Goal: Task Accomplishment & Management: Manage account settings

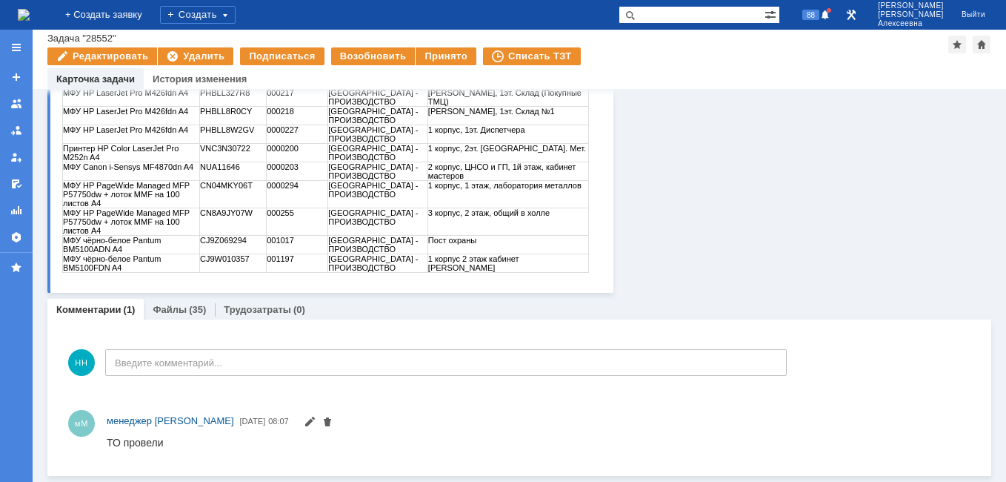
scroll to position [298, 0]
click at [171, 307] on link "Файлы" at bounding box center [170, 309] width 34 height 11
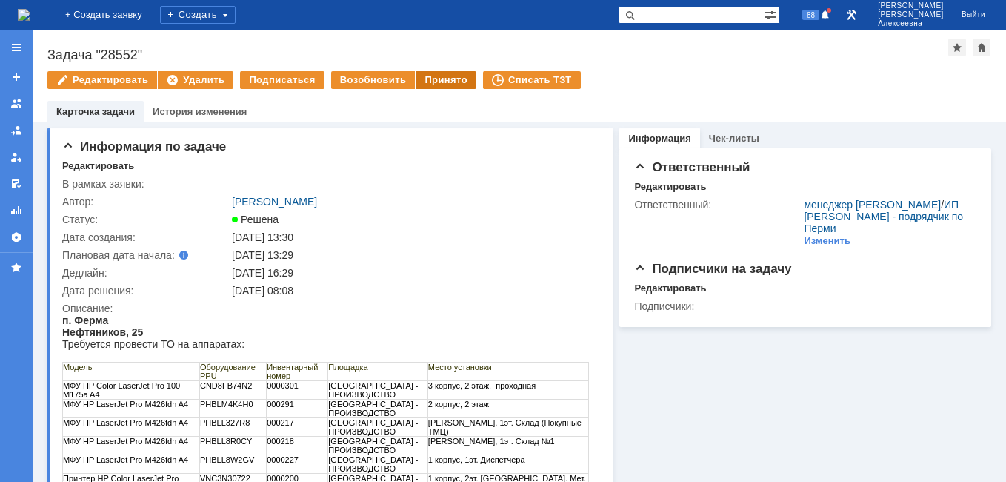
click at [435, 73] on div "Принято" at bounding box center [446, 80] width 61 height 18
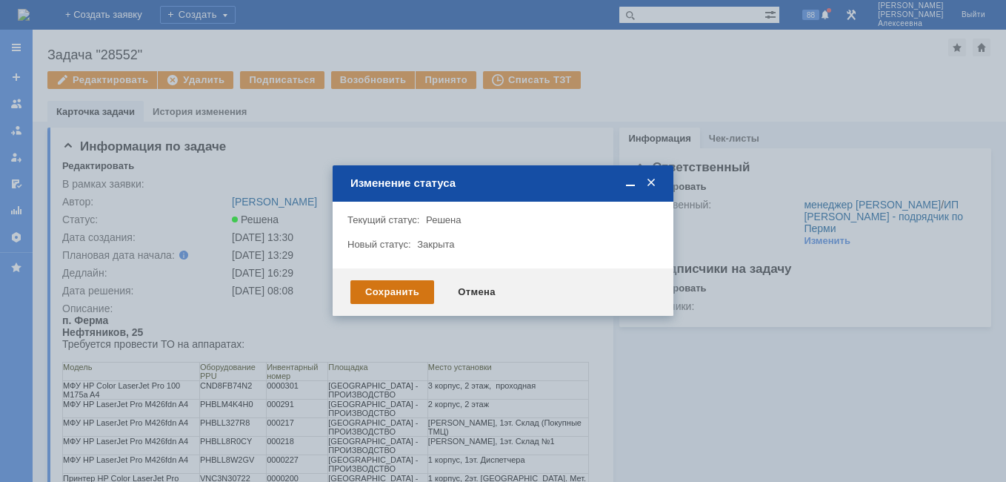
click at [402, 294] on div "Сохранить" at bounding box center [393, 292] width 84 height 24
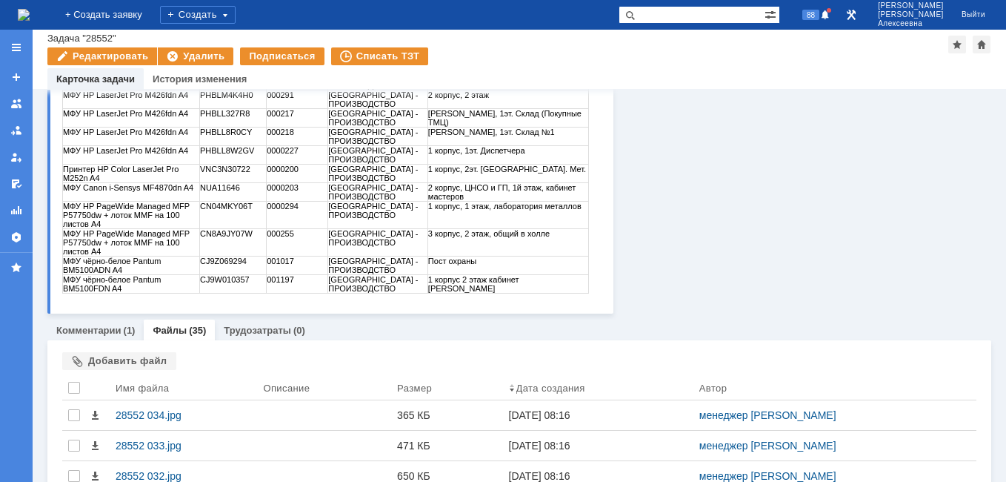
scroll to position [371, 0]
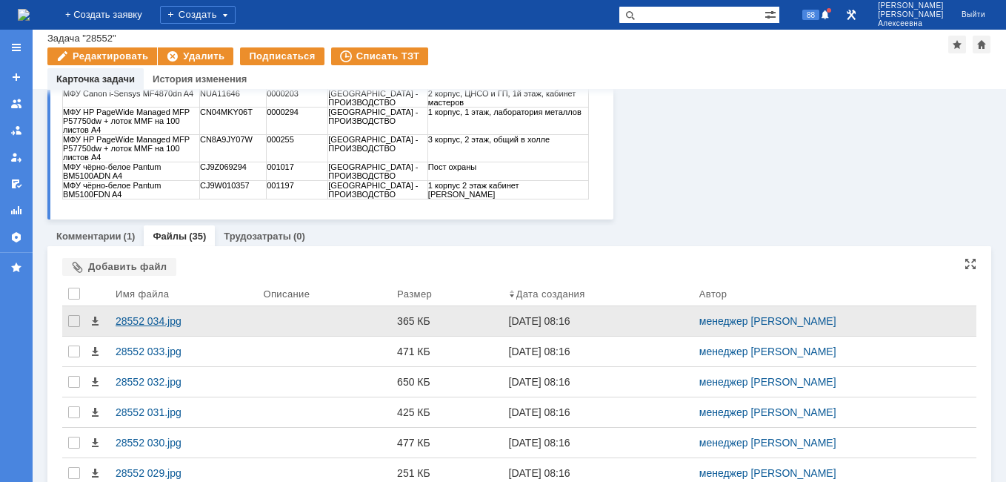
click at [147, 319] on div "28552 034.jpg" at bounding box center [184, 321] width 136 height 12
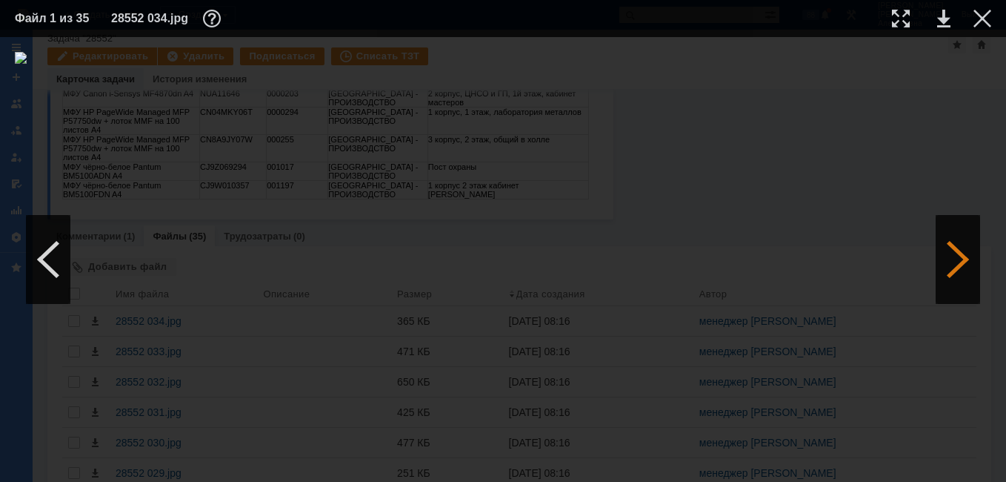
click at [940, 260] on div at bounding box center [958, 259] width 44 height 89
click at [943, 17] on link at bounding box center [944, 19] width 13 height 18
click at [946, 17] on link at bounding box center [944, 19] width 13 height 18
click at [982, 22] on div at bounding box center [983, 19] width 18 height 18
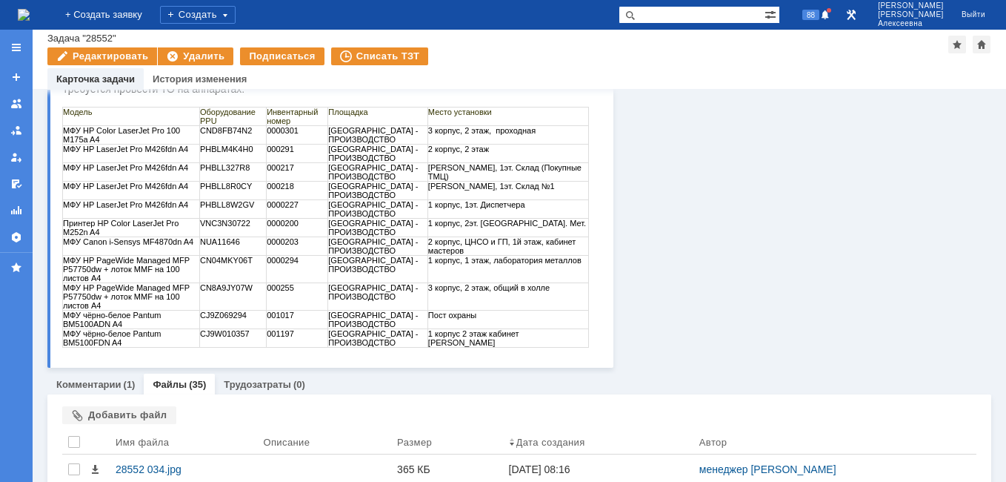
scroll to position [0, 0]
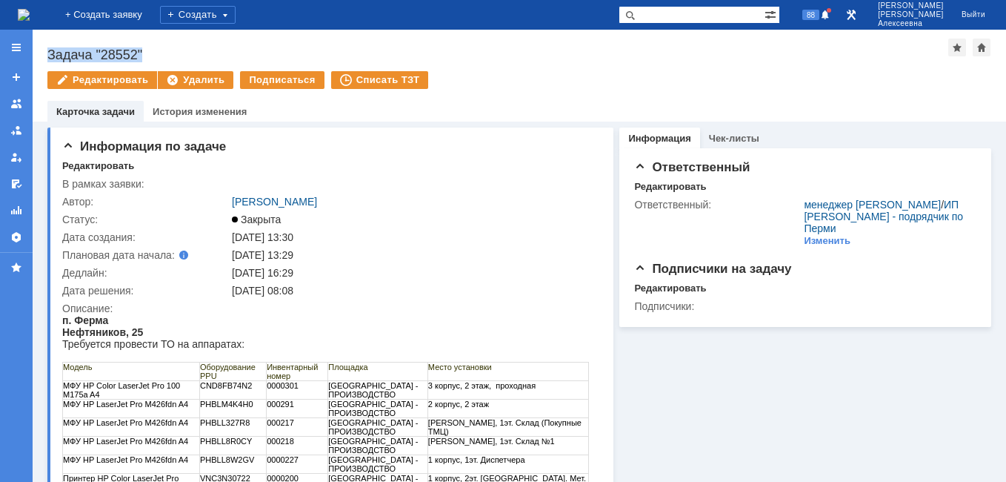
drag, startPoint x: 148, startPoint y: 50, endPoint x: 45, endPoint y: 50, distance: 103.0
click at [45, 50] on div "Назад | Задача "28552" Задача "28552" Редактировать Удалить Подписаться Списать…" at bounding box center [520, 76] width 974 height 92
copy div "Задача "28552""
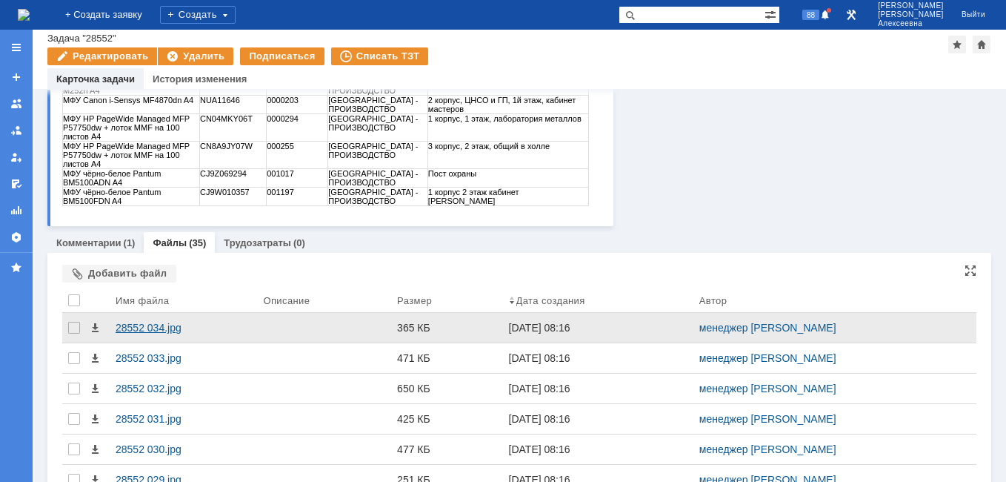
scroll to position [371, 0]
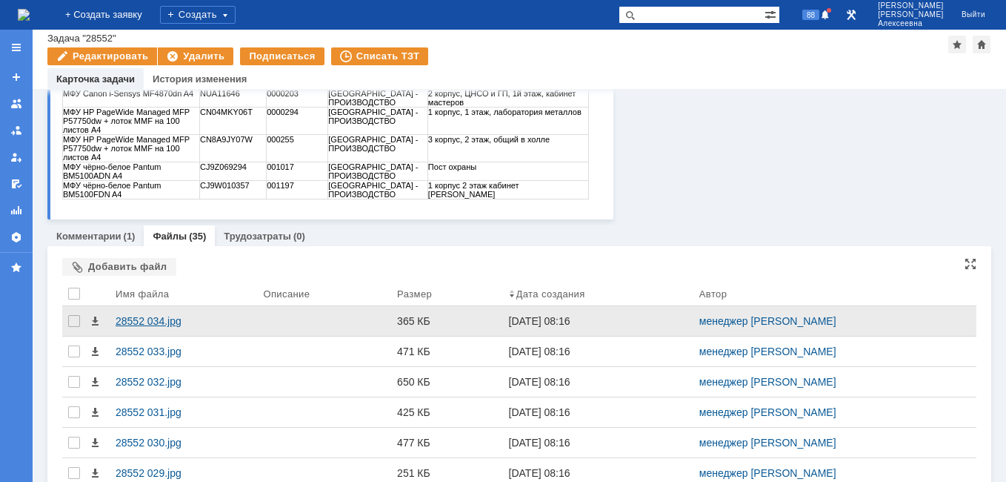
click at [147, 320] on div "28552 034.jpg" at bounding box center [184, 321] width 136 height 12
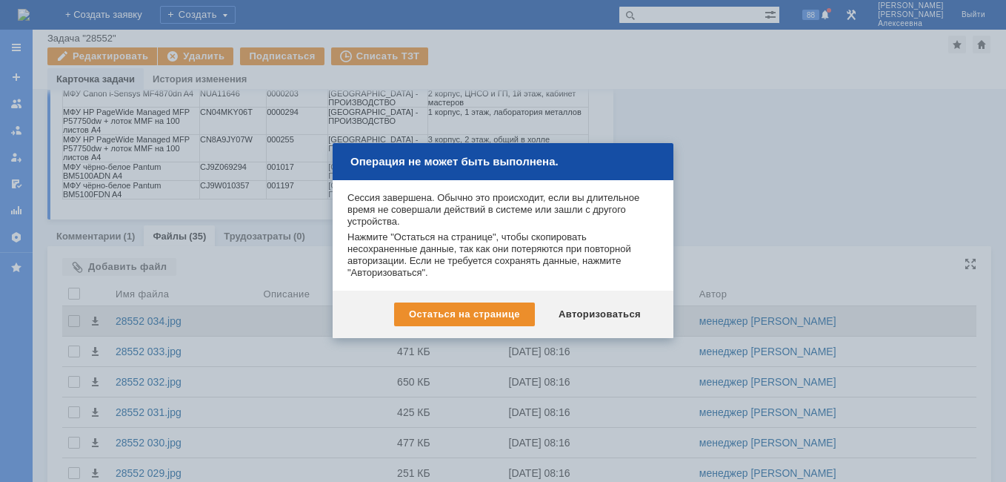
click at [598, 320] on div "Авторизоваться" at bounding box center [600, 314] width 112 height 24
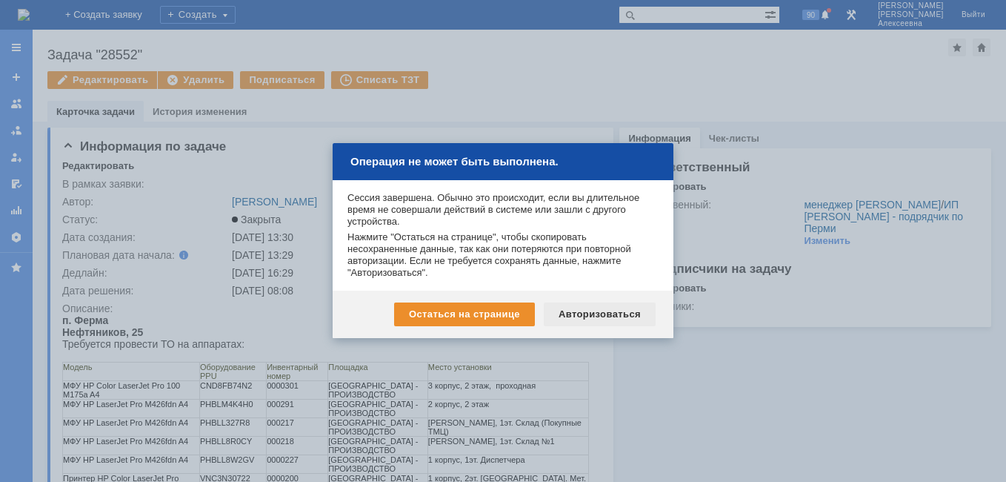
click at [611, 315] on div "Авторизоваться" at bounding box center [600, 314] width 112 height 24
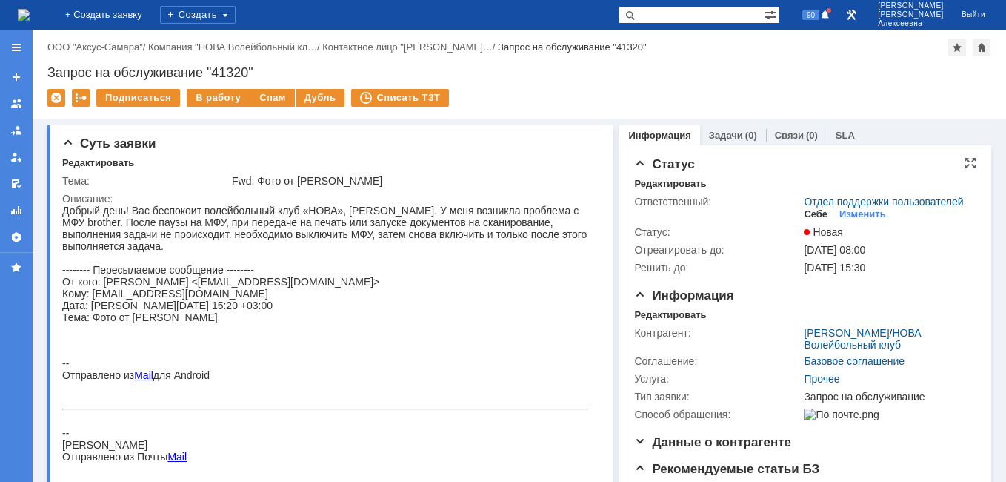
click at [805, 220] on div "Себе" at bounding box center [816, 214] width 24 height 12
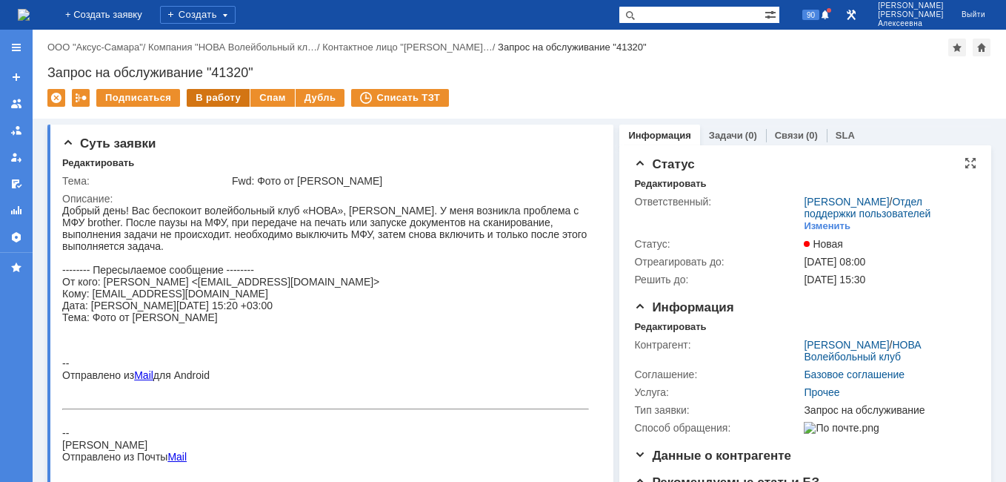
click at [219, 93] on div "В работу" at bounding box center [218, 98] width 63 height 18
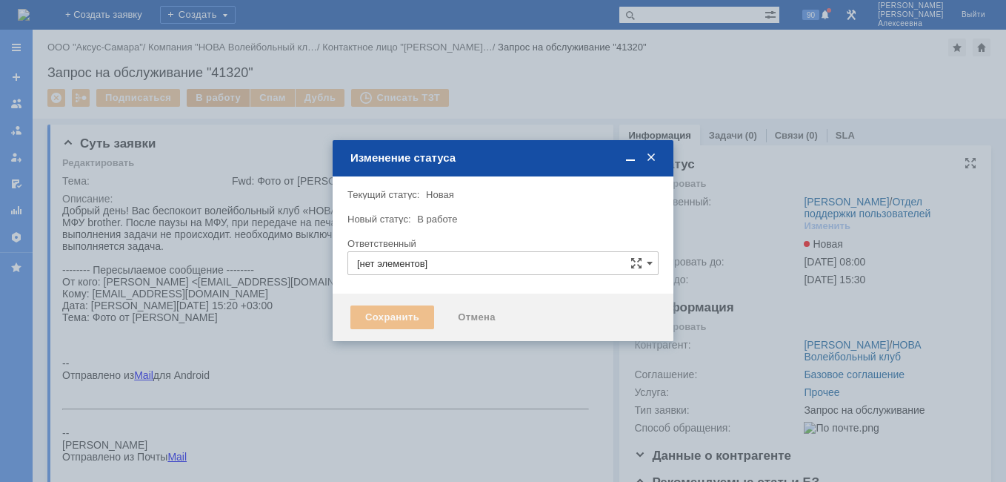
type input "[PERSON_NAME]"
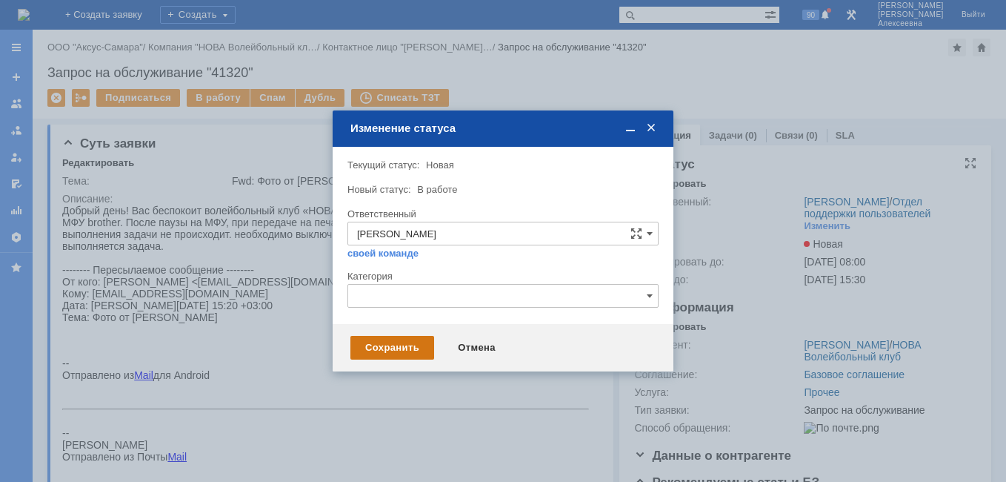
click at [399, 346] on div "Сохранить" at bounding box center [393, 348] width 84 height 24
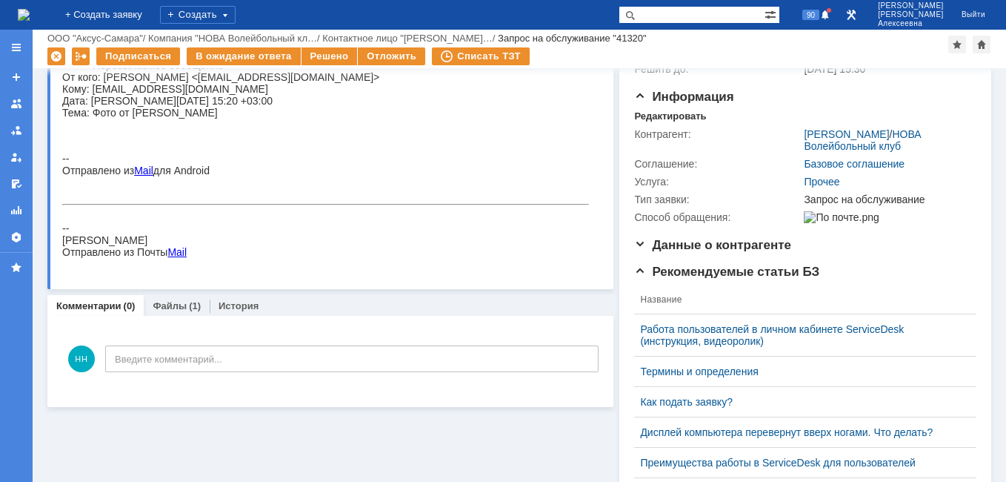
scroll to position [148, 0]
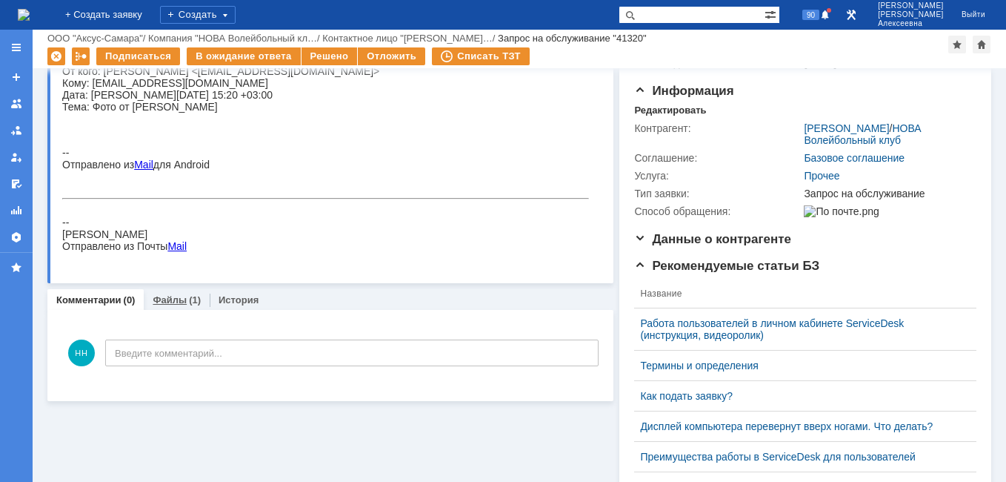
click at [170, 298] on link "Файлы" at bounding box center [170, 299] width 34 height 11
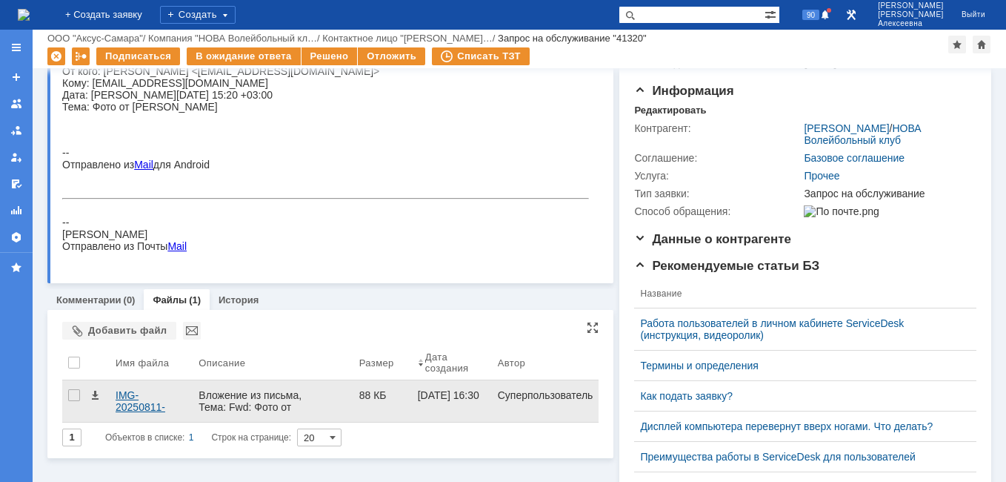
click at [137, 407] on div "IMG-20250811-WA0014.jpg" at bounding box center [151, 401] width 71 height 24
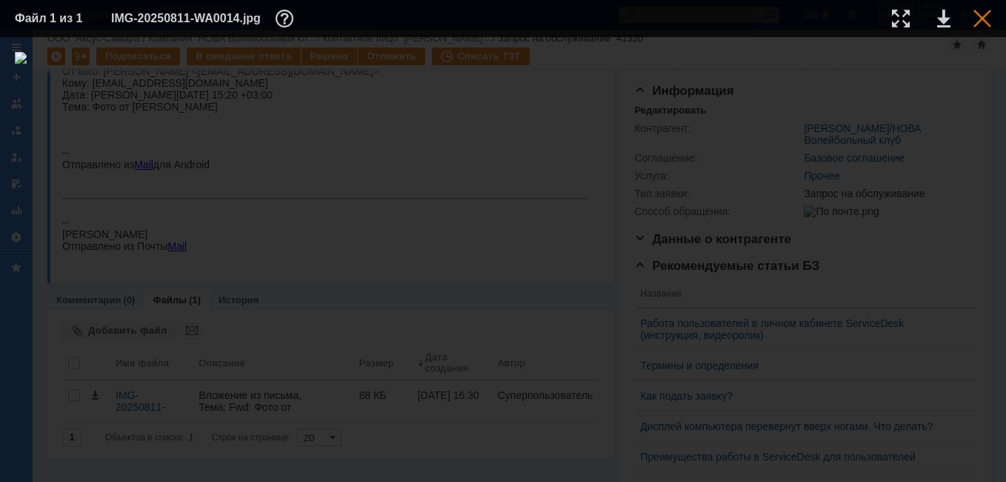
click at [981, 14] on div at bounding box center [983, 19] width 18 height 18
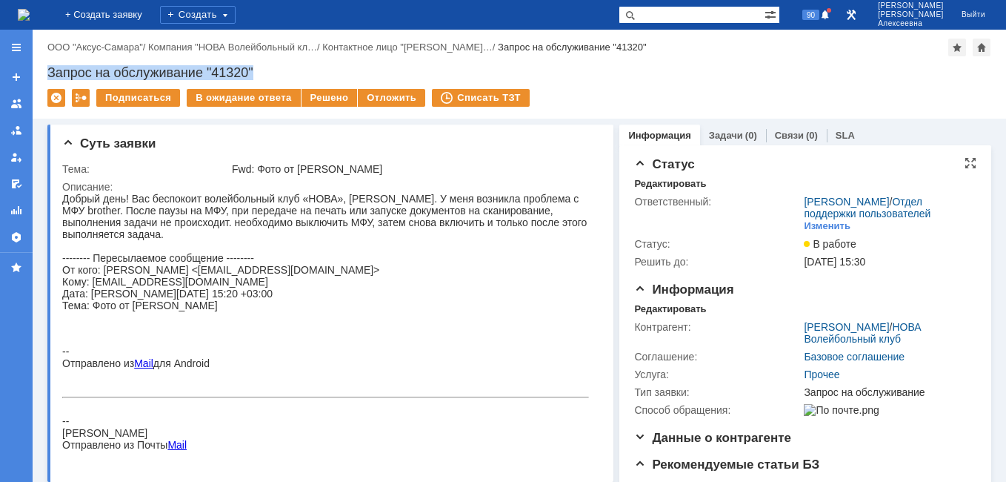
drag, startPoint x: 203, startPoint y: 67, endPoint x: 38, endPoint y: 68, distance: 165.3
click at [38, 68] on div "Назад | ООО "Аксус-Самара" / Компания "НОВА Волейбольный кл… / Контактное лицо …" at bounding box center [520, 74] width 974 height 89
copy div "Запрос на обслуживание "41320""
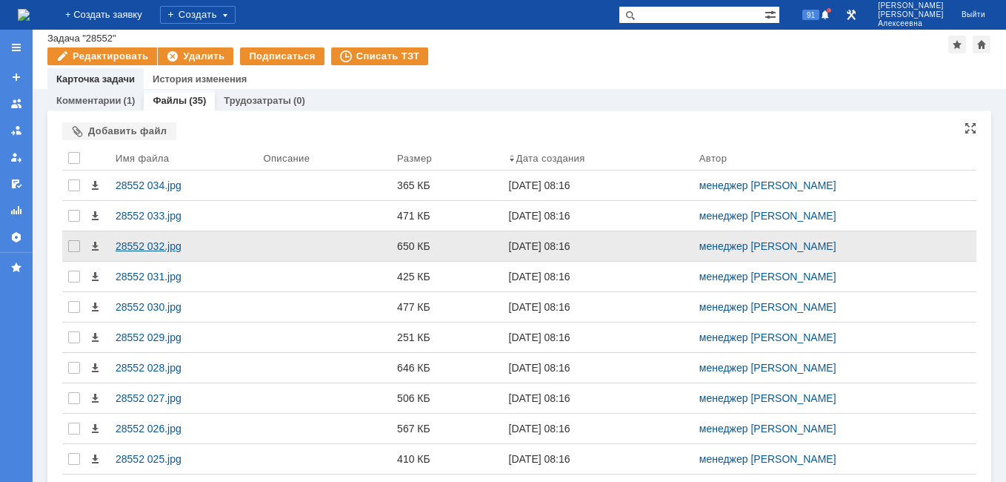
scroll to position [519, 0]
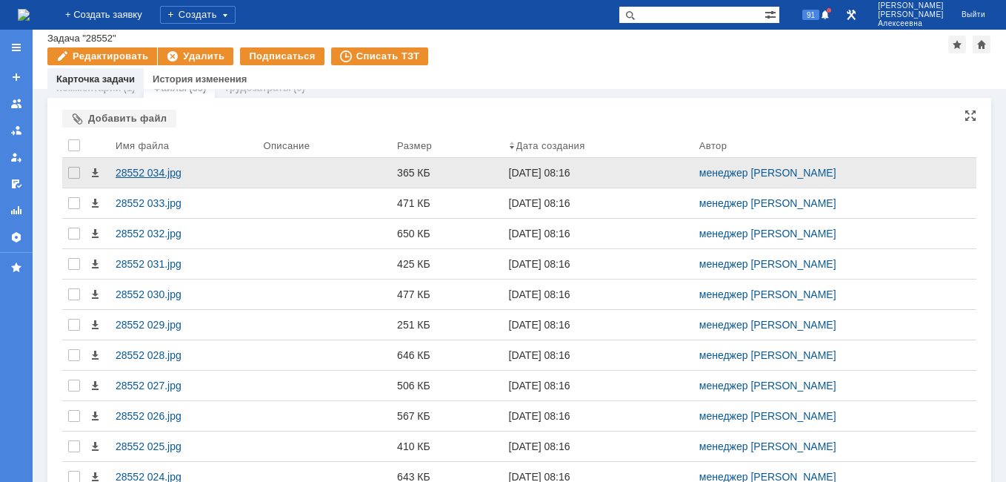
click at [157, 168] on div "28552 034.jpg" at bounding box center [184, 173] width 136 height 12
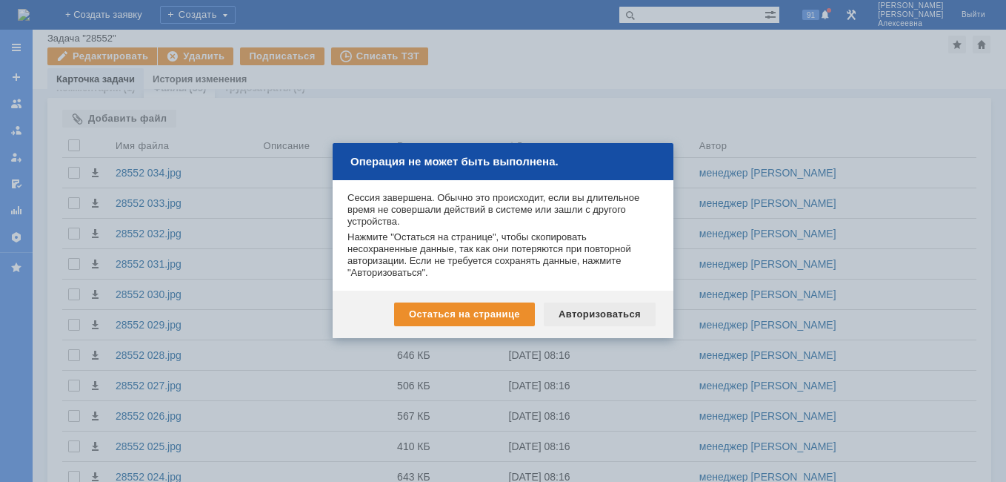
click at [589, 316] on div "Авторизоваться" at bounding box center [600, 314] width 112 height 24
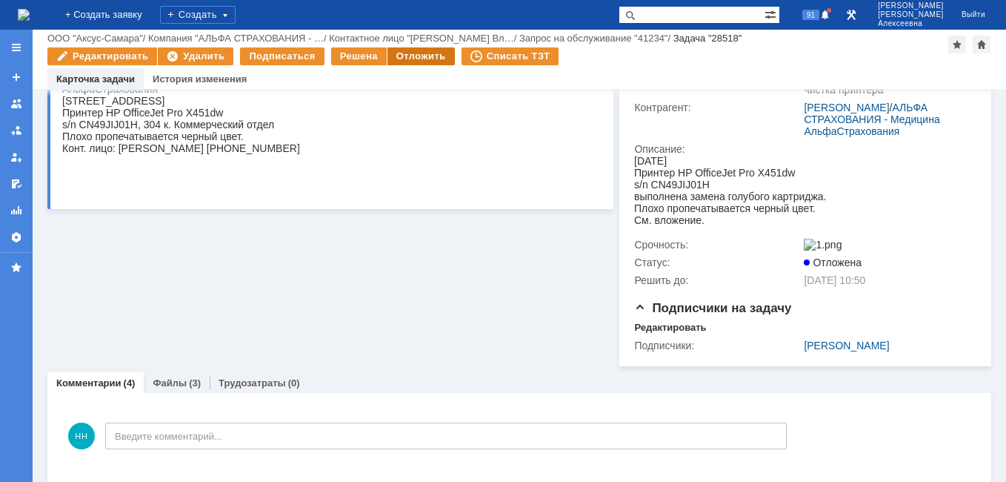
scroll to position [36, 0]
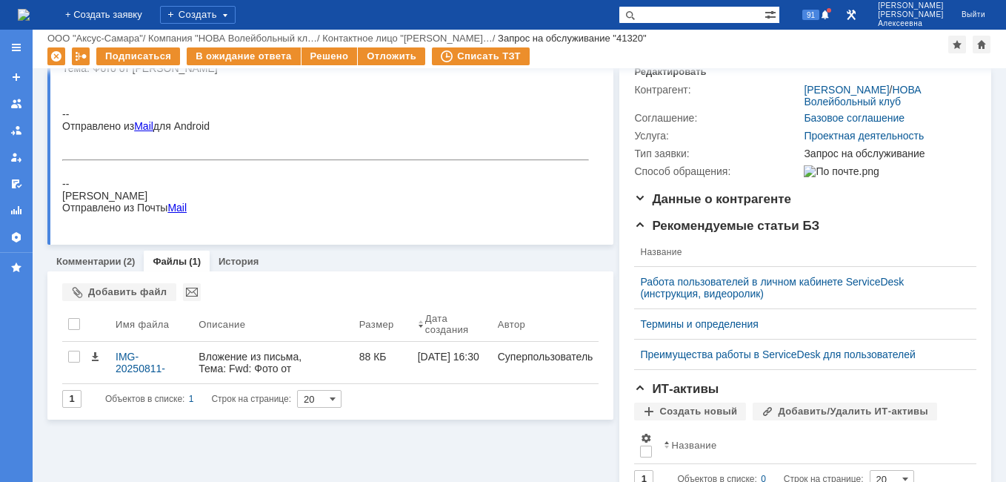
scroll to position [93, 0]
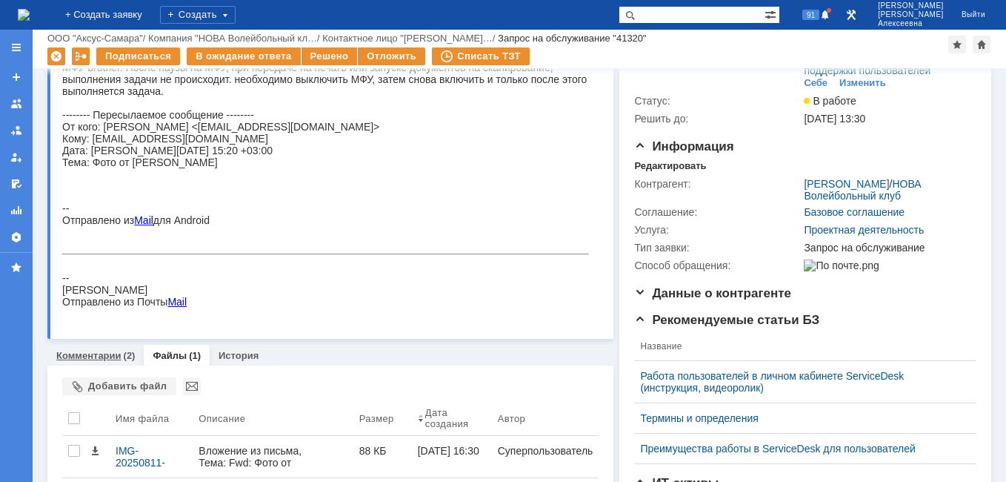
click at [90, 360] on link "Комментарии" at bounding box center [88, 355] width 65 height 11
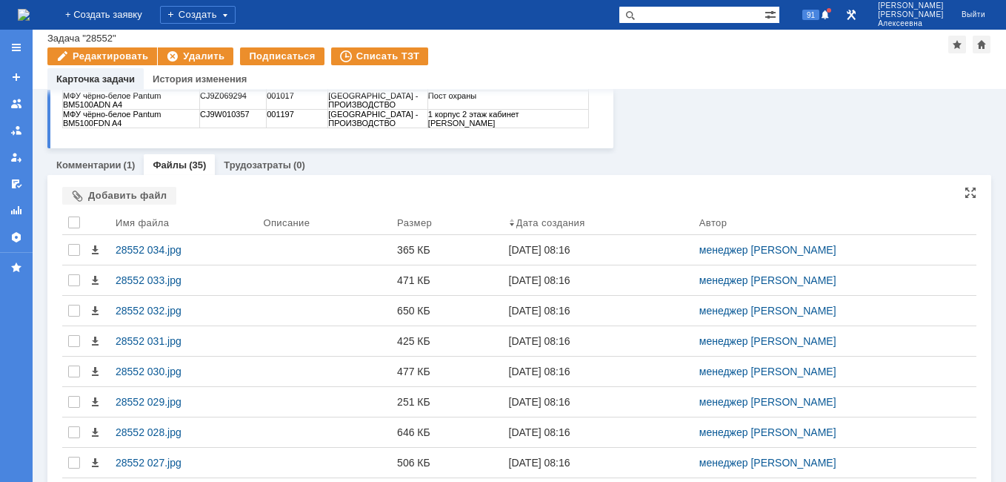
scroll to position [445, 0]
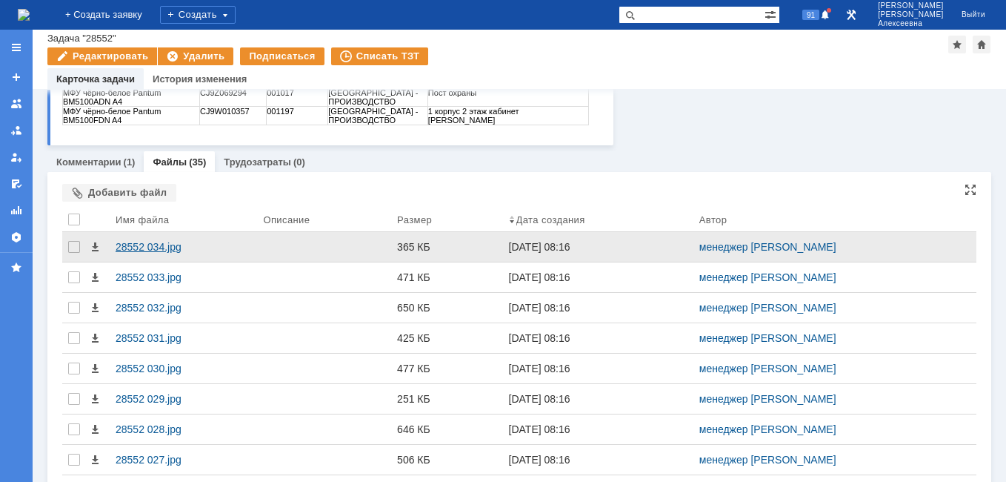
click at [139, 246] on div "28552 034.jpg" at bounding box center [184, 247] width 136 height 12
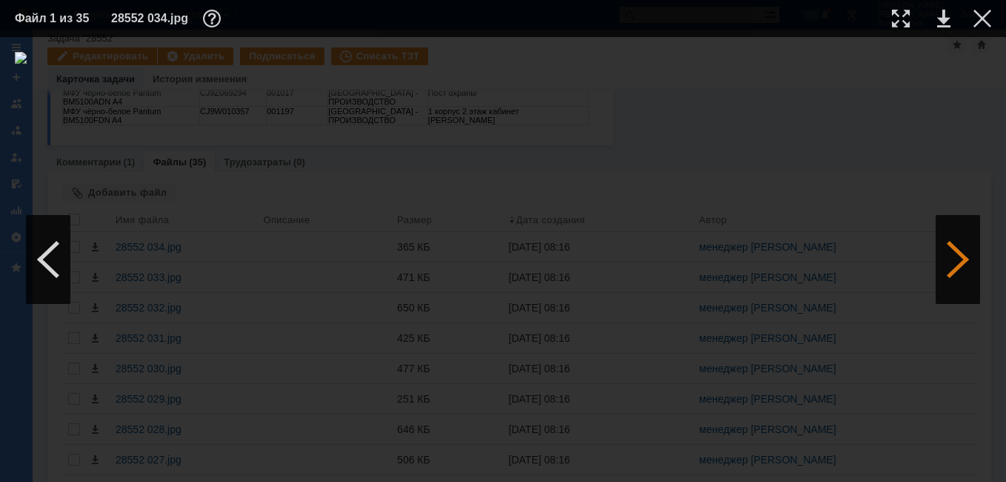
click at [969, 267] on div at bounding box center [958, 259] width 44 height 89
click at [949, 20] on link at bounding box center [944, 19] width 13 height 18
click at [983, 18] on div at bounding box center [983, 19] width 18 height 18
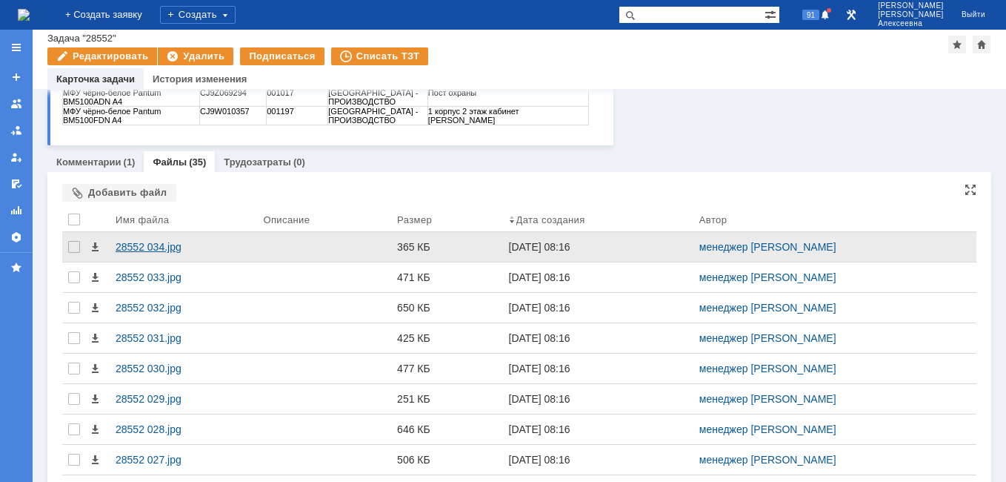
click at [142, 246] on div "28552 034.jpg" at bounding box center [184, 247] width 136 height 12
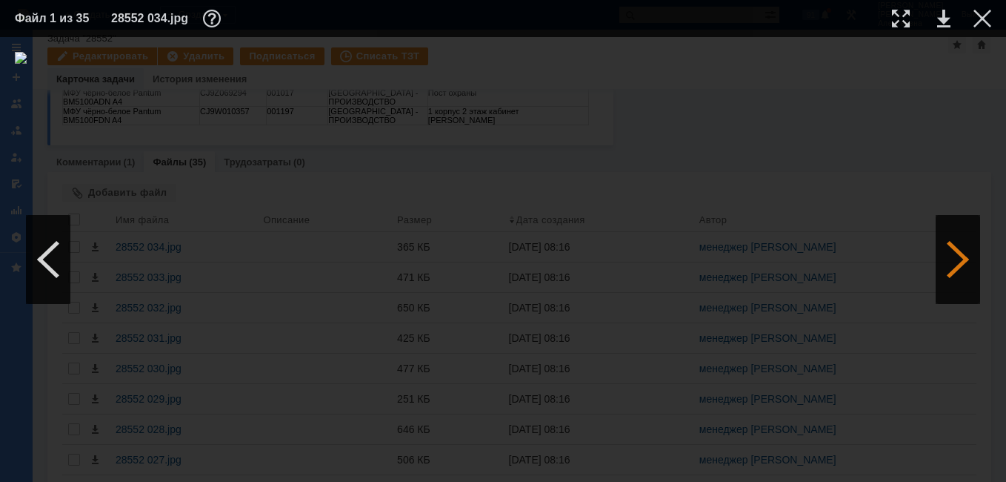
click at [961, 258] on div at bounding box center [958, 259] width 44 height 89
click at [46, 256] on div at bounding box center [48, 259] width 44 height 89
click at [951, 20] on td at bounding box center [971, 18] width 41 height 22
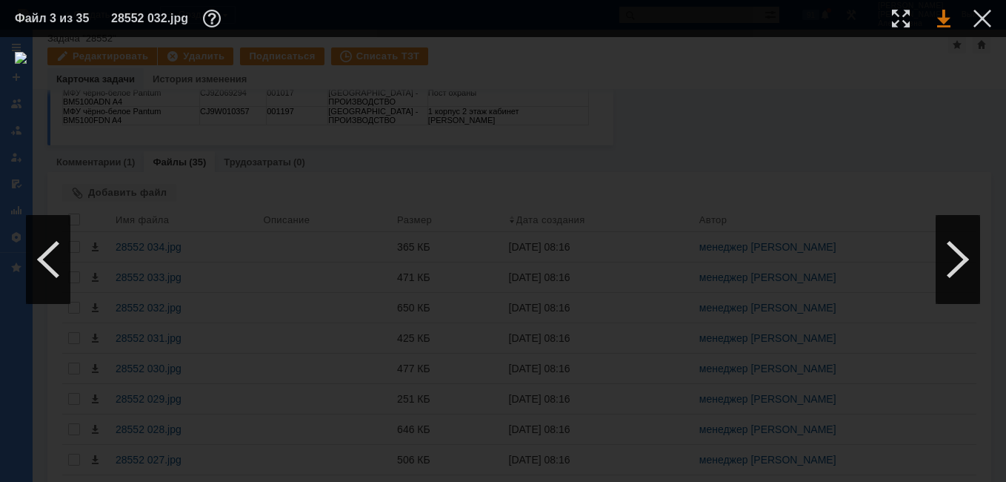
click at [941, 25] on link at bounding box center [944, 19] width 13 height 18
click at [983, 13] on div at bounding box center [983, 19] width 18 height 18
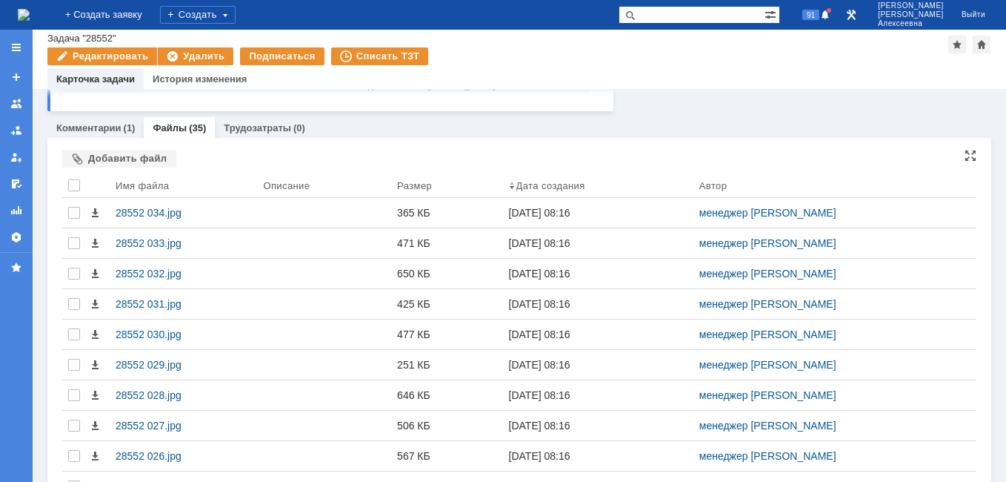
scroll to position [474, 0]
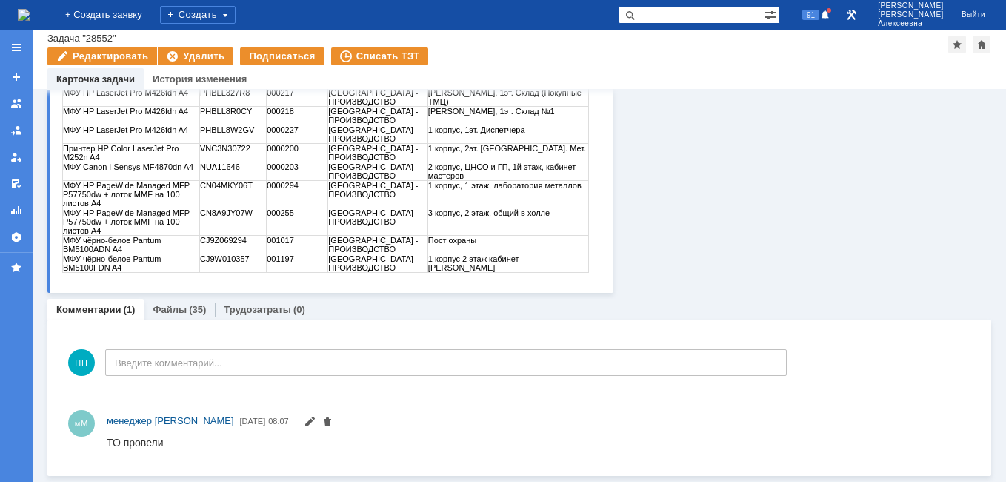
scroll to position [298, 0]
click at [176, 305] on link "Файлы" at bounding box center [170, 309] width 34 height 11
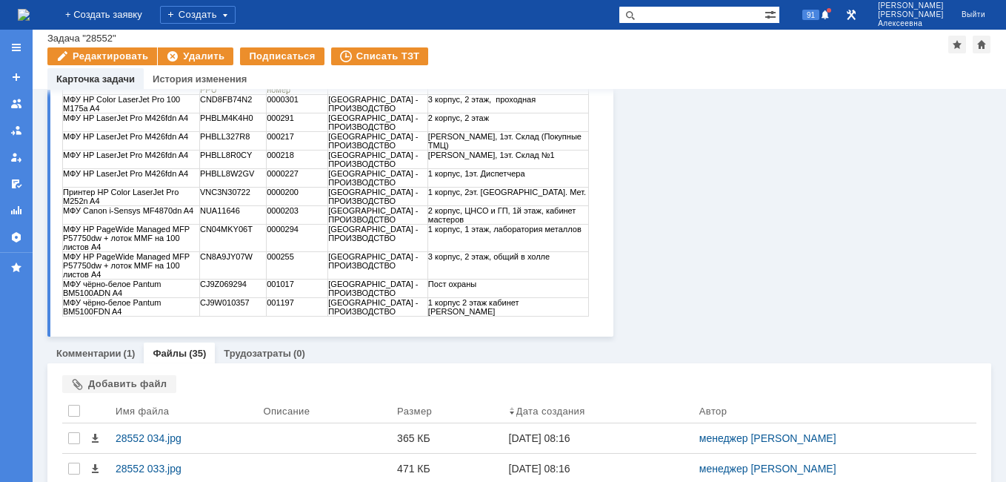
scroll to position [298, 0]
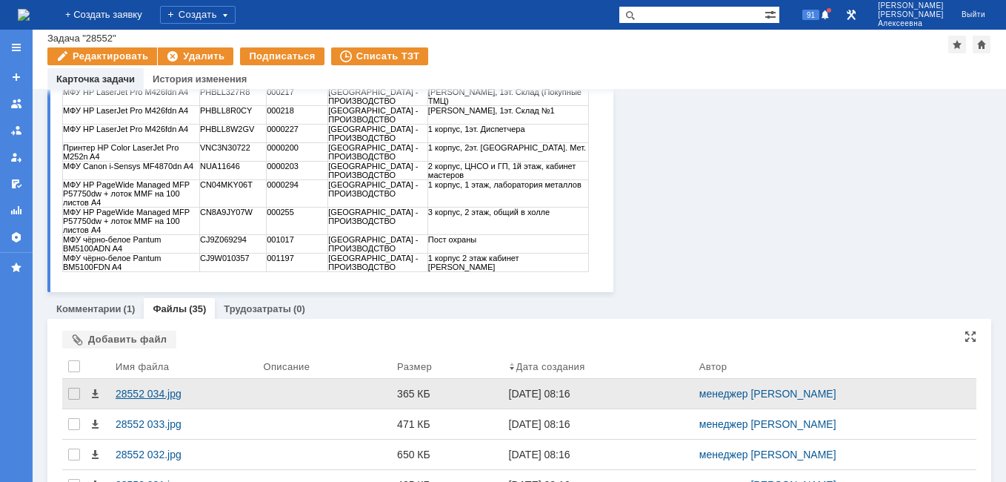
click at [139, 391] on div "28552 034.jpg" at bounding box center [184, 394] width 136 height 12
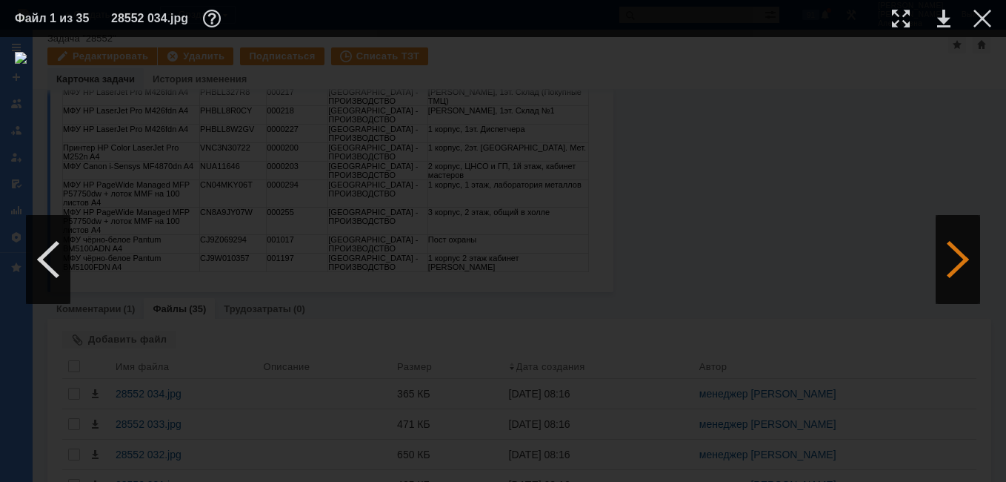
click at [946, 256] on div at bounding box center [958, 259] width 44 height 89
click at [946, 257] on div at bounding box center [958, 259] width 44 height 89
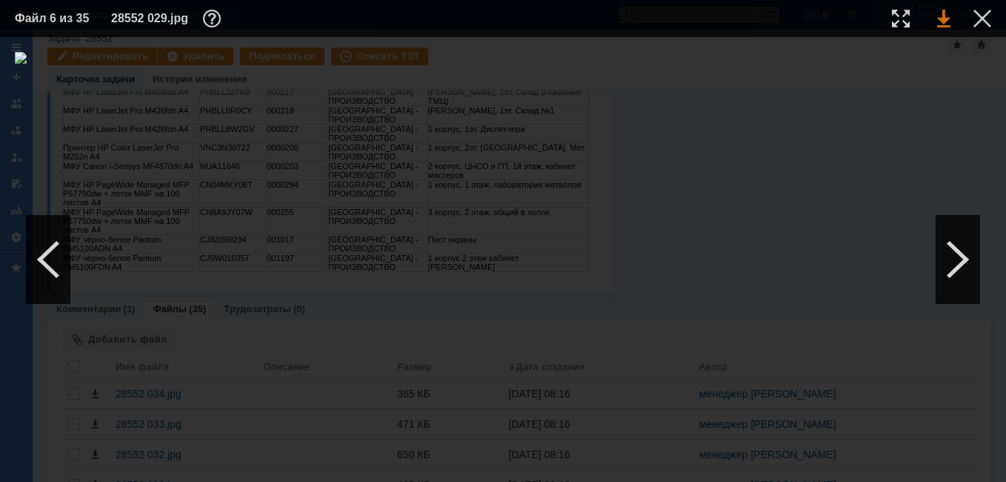
click at [943, 19] on link at bounding box center [944, 19] width 13 height 18
click at [955, 253] on div at bounding box center [958, 259] width 44 height 89
click at [947, 16] on link at bounding box center [944, 19] width 13 height 18
click at [944, 16] on link at bounding box center [944, 19] width 13 height 18
click at [983, 12] on div at bounding box center [983, 19] width 18 height 18
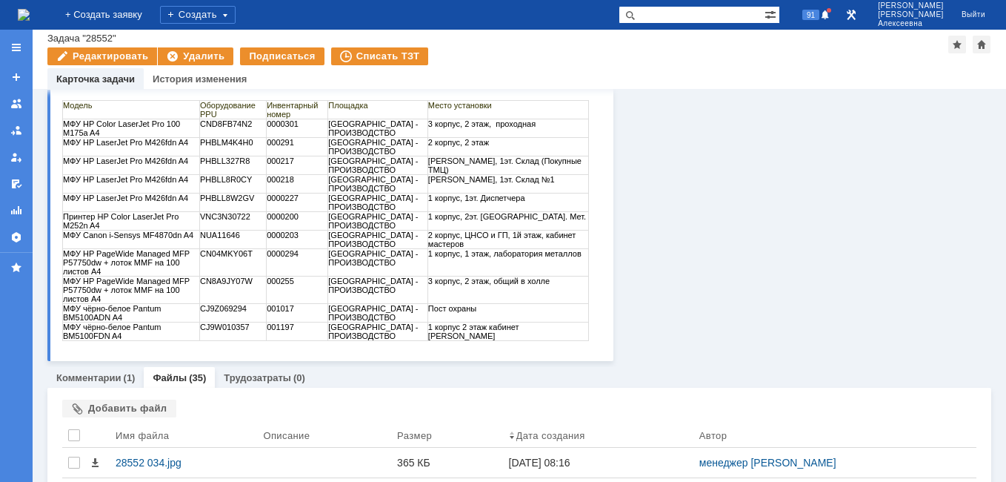
scroll to position [150, 0]
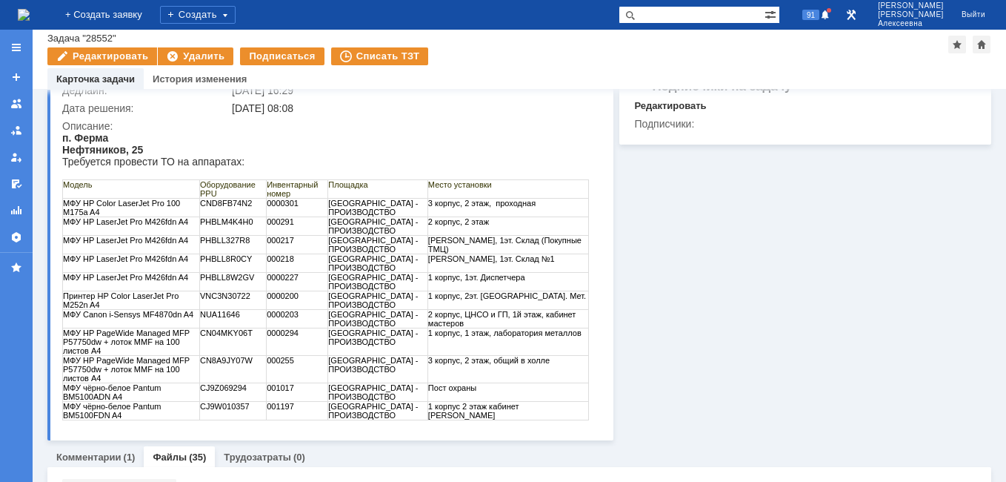
click at [165, 250] on td "МФУ HP LaserJet Pro M426fdn A4" at bounding box center [131, 245] width 137 height 19
click at [193, 264] on td "МФУ HP LaserJet Pro M426fdn A4" at bounding box center [131, 263] width 137 height 19
drag, startPoint x: 262, startPoint y: 202, endPoint x: 208, endPoint y: 205, distance: 54.2
click at [208, 205] on td "CND8FB74N2" at bounding box center [232, 208] width 67 height 19
copy td "CND8FB74N2"
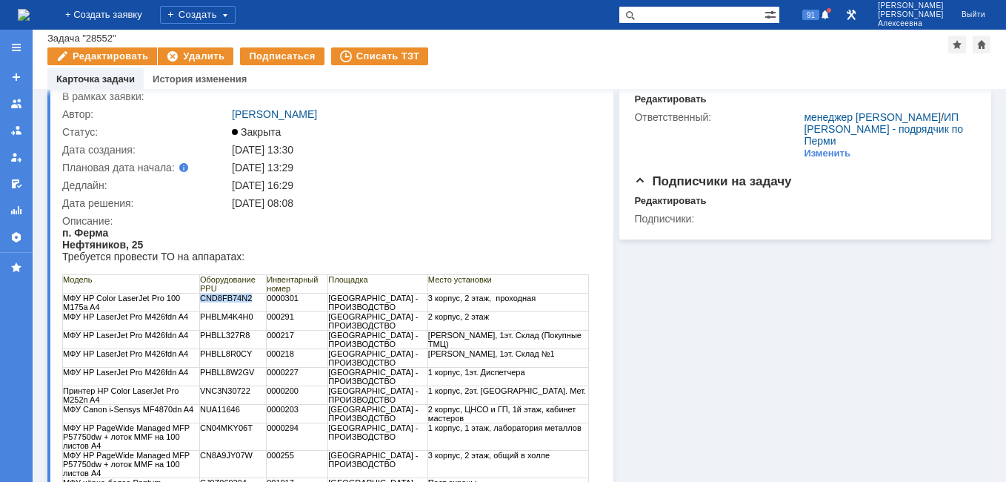
scroll to position [0, 0]
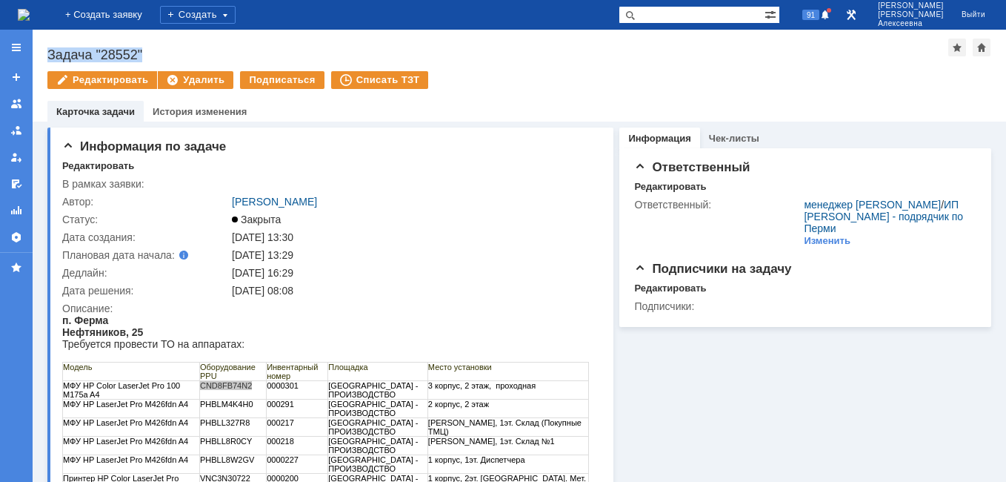
drag, startPoint x: 156, startPoint y: 53, endPoint x: 50, endPoint y: 59, distance: 106.9
click at [50, 59] on div "Задача "28552"" at bounding box center [497, 54] width 901 height 15
copy div "Задача "28552""
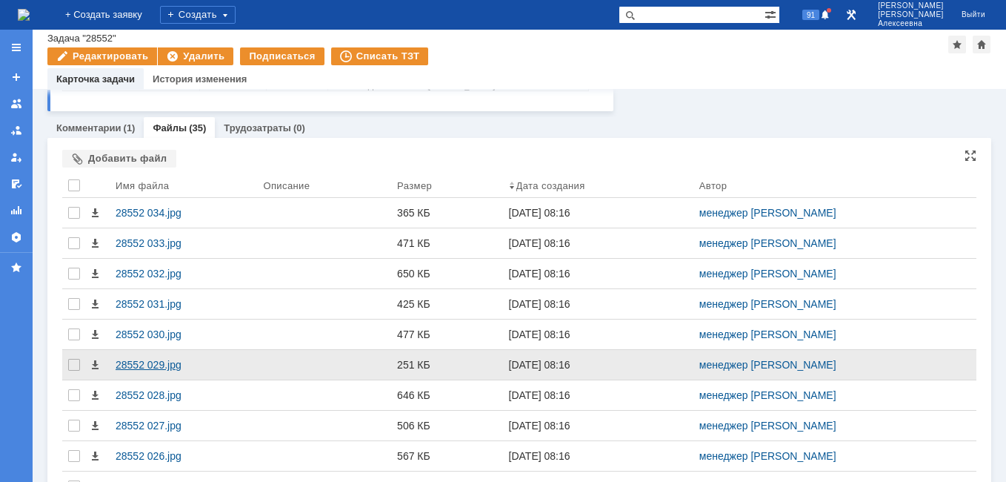
scroll to position [593, 0]
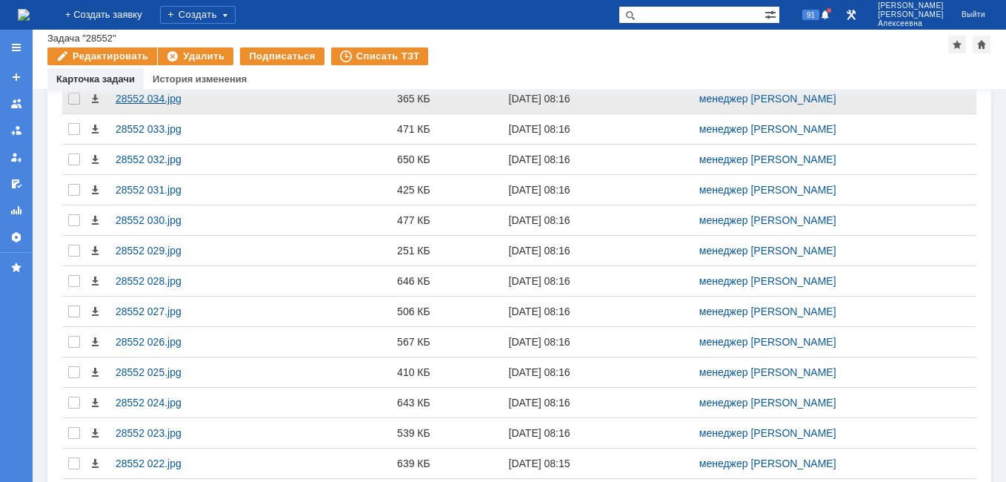
click at [138, 97] on div "28552 034.jpg" at bounding box center [184, 99] width 136 height 12
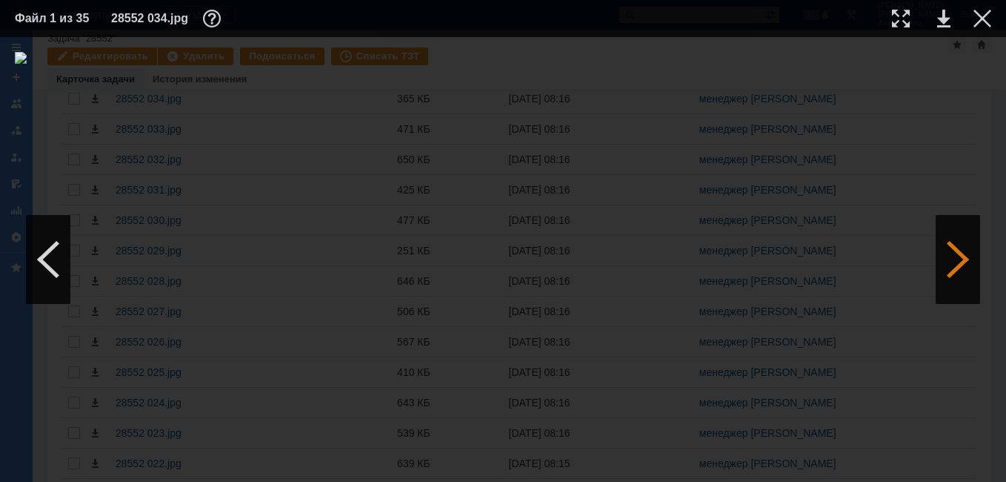
click at [955, 259] on div at bounding box center [958, 259] width 44 height 89
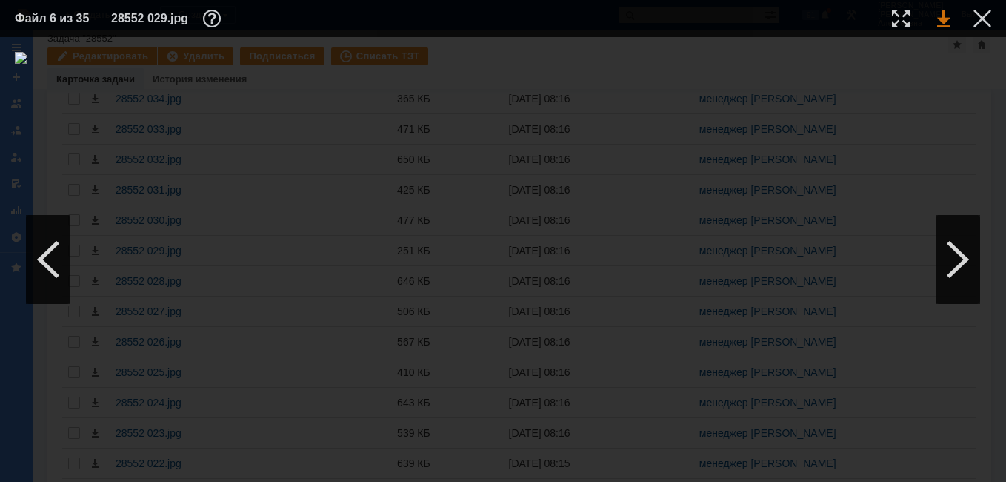
click at [942, 16] on link at bounding box center [944, 19] width 13 height 18
click at [987, 11] on div at bounding box center [983, 19] width 18 height 18
